Goal: Task Accomplishment & Management: Manage account settings

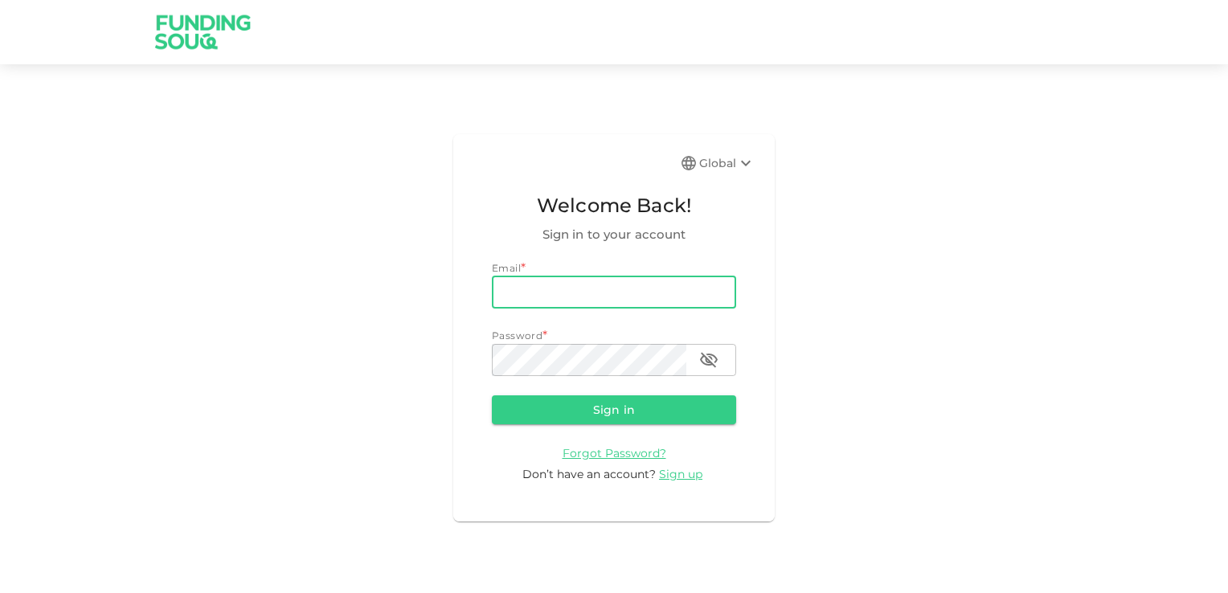
click at [585, 301] on input "email" at bounding box center [614, 292] width 244 height 32
type input "[EMAIL_ADDRESS][DOMAIN_NAME]"
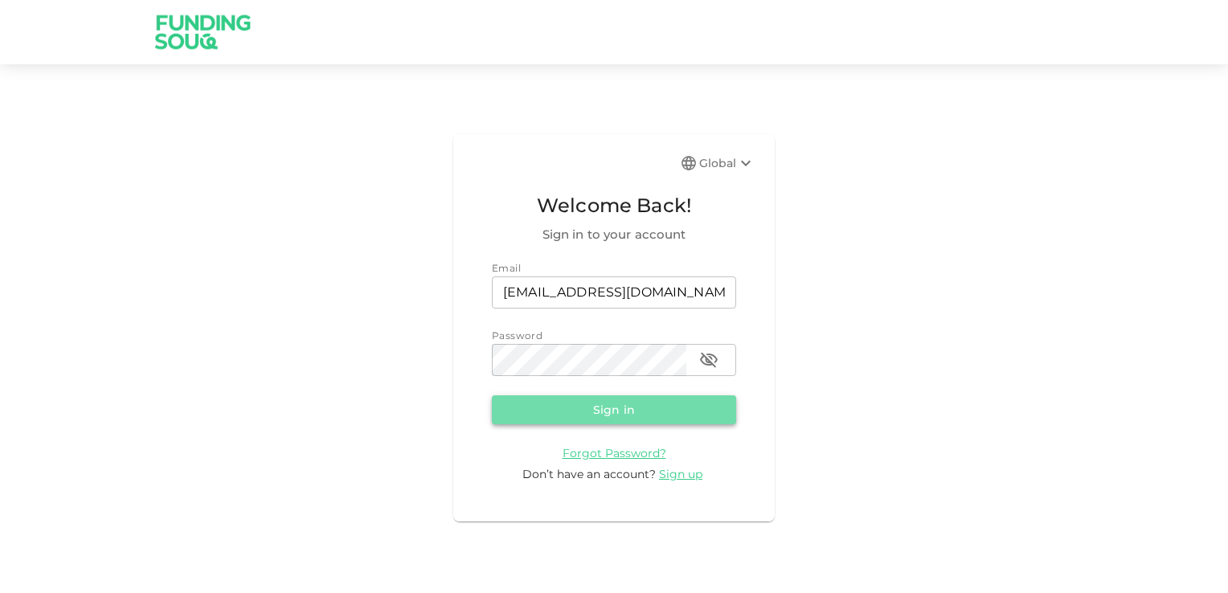
click at [624, 407] on button "Sign in" at bounding box center [614, 409] width 244 height 29
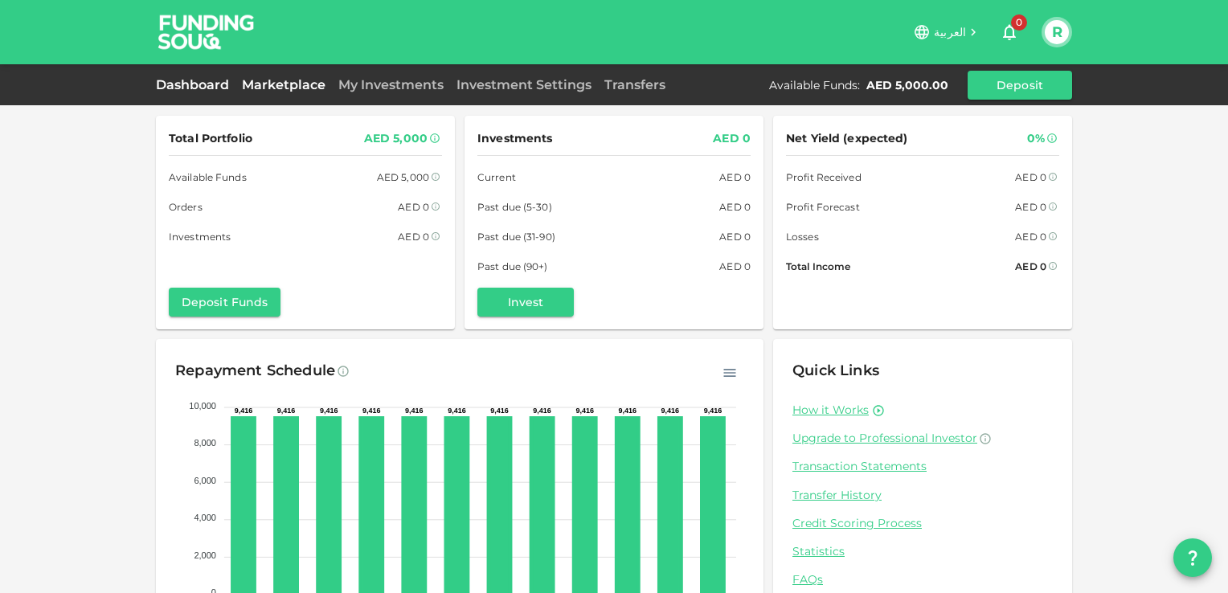
click at [274, 85] on link "Marketplace" at bounding box center [283, 84] width 96 height 15
